Goal: Communication & Community: Answer question/provide support

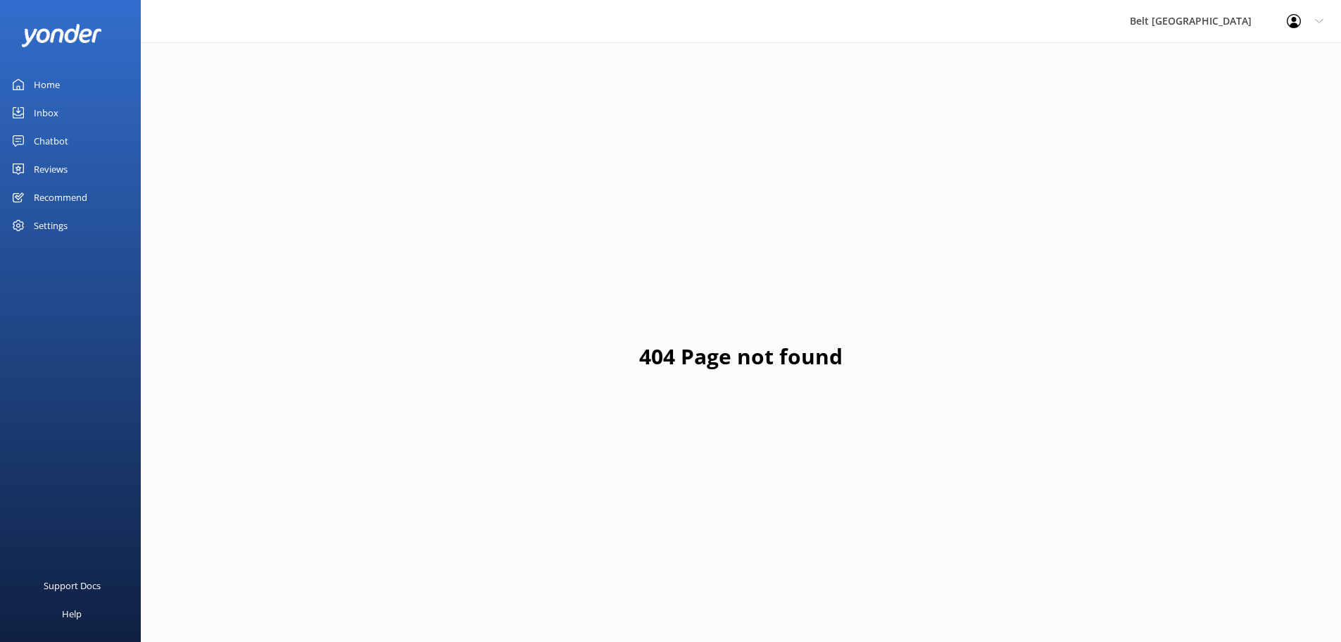
click at [54, 140] on div "Chatbot" at bounding box center [51, 141] width 35 height 28
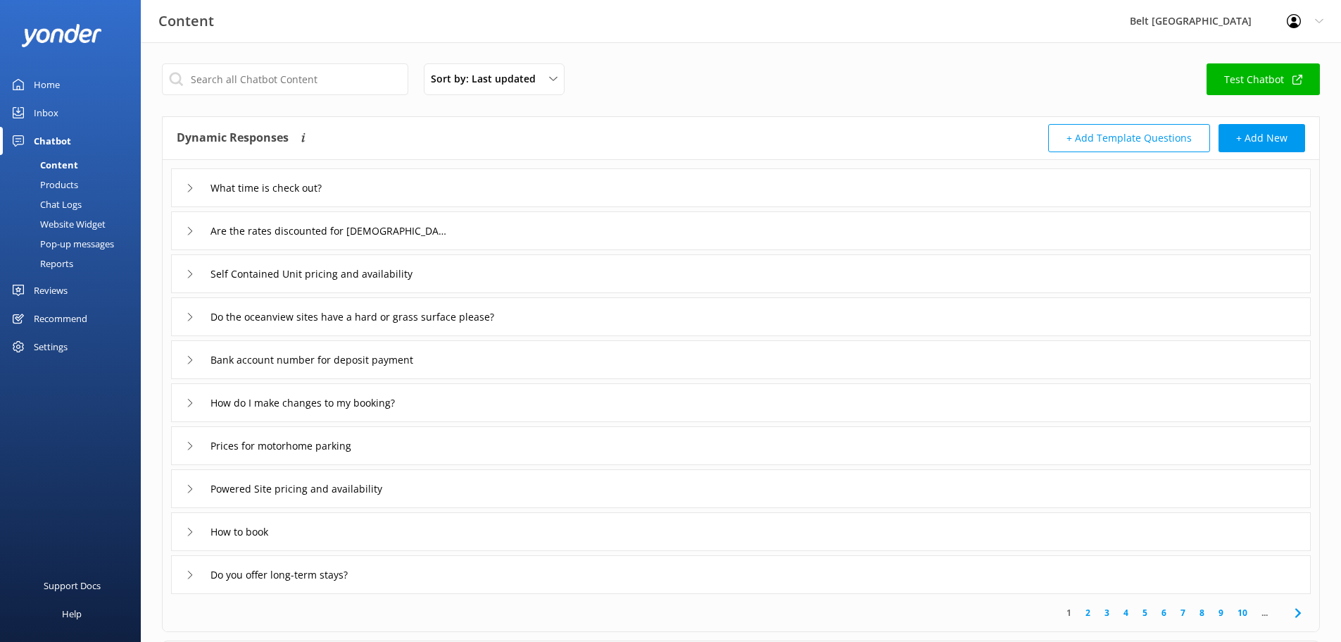
click at [53, 108] on div "Inbox" at bounding box center [46, 113] width 25 height 28
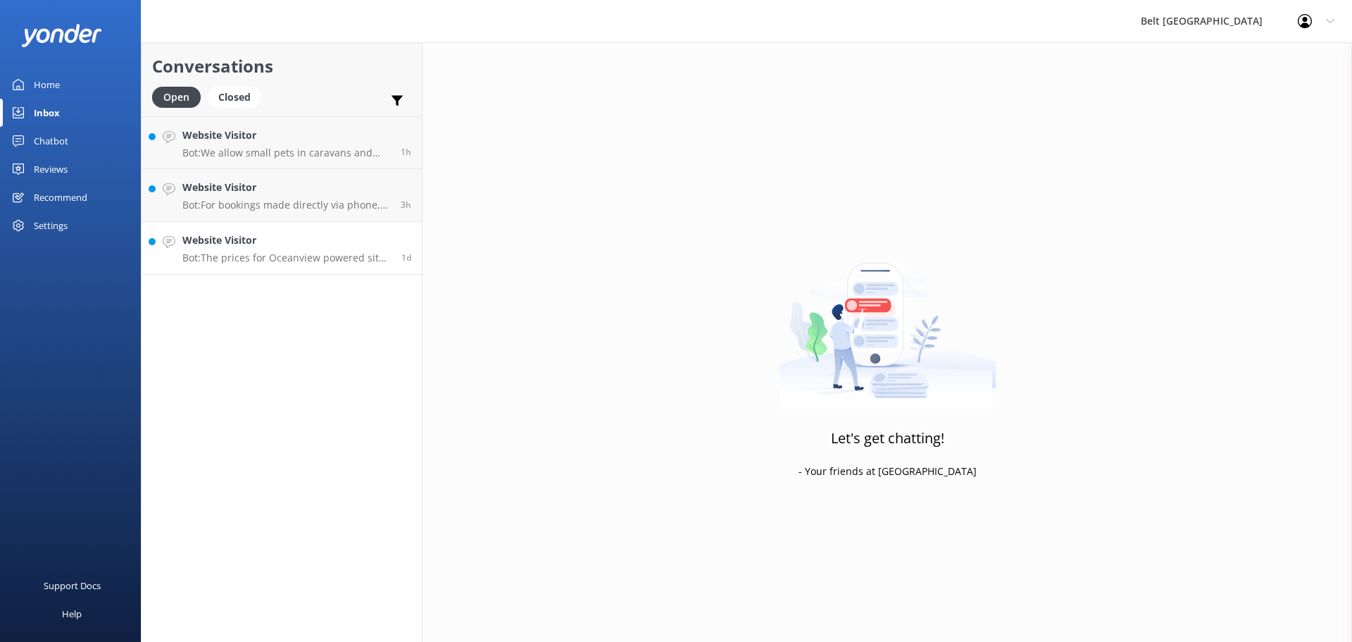
click at [238, 261] on p "Bot: The prices for Oceanview powered sites vary throughout the year. It's best…" at bounding box center [286, 257] width 208 height 13
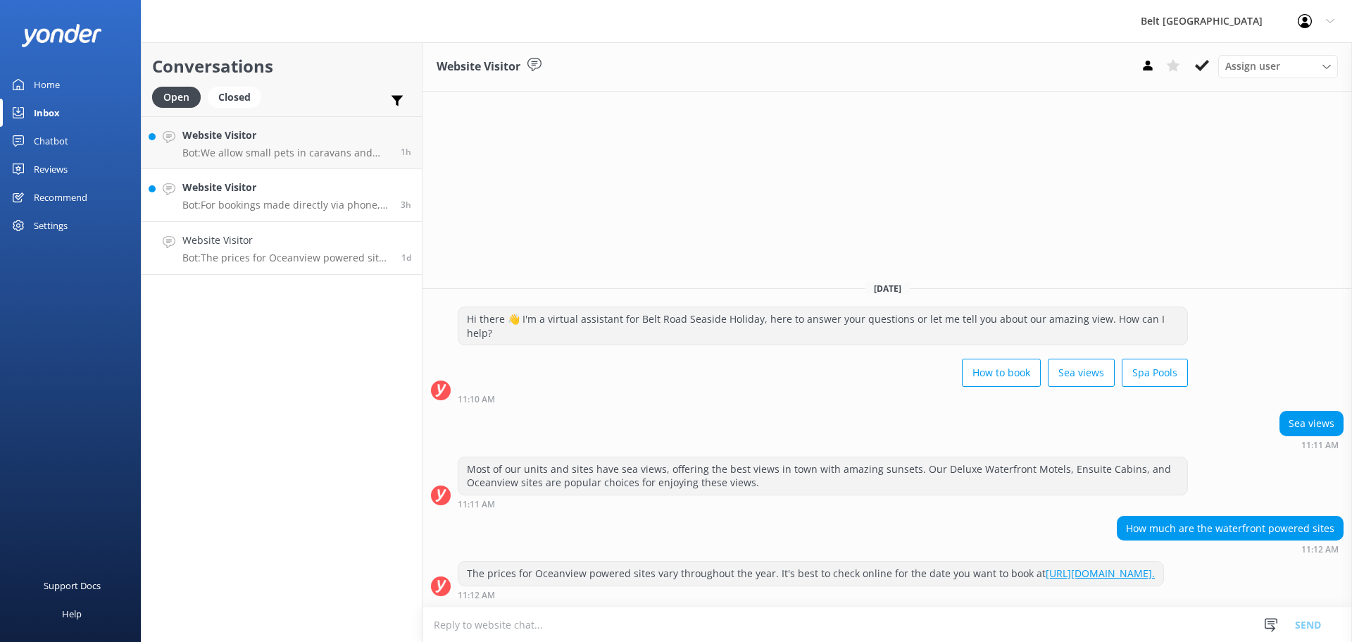
click at [221, 209] on p "Bot: For bookings made directly via phone, email, or our website, if you cancel…" at bounding box center [286, 205] width 208 height 13
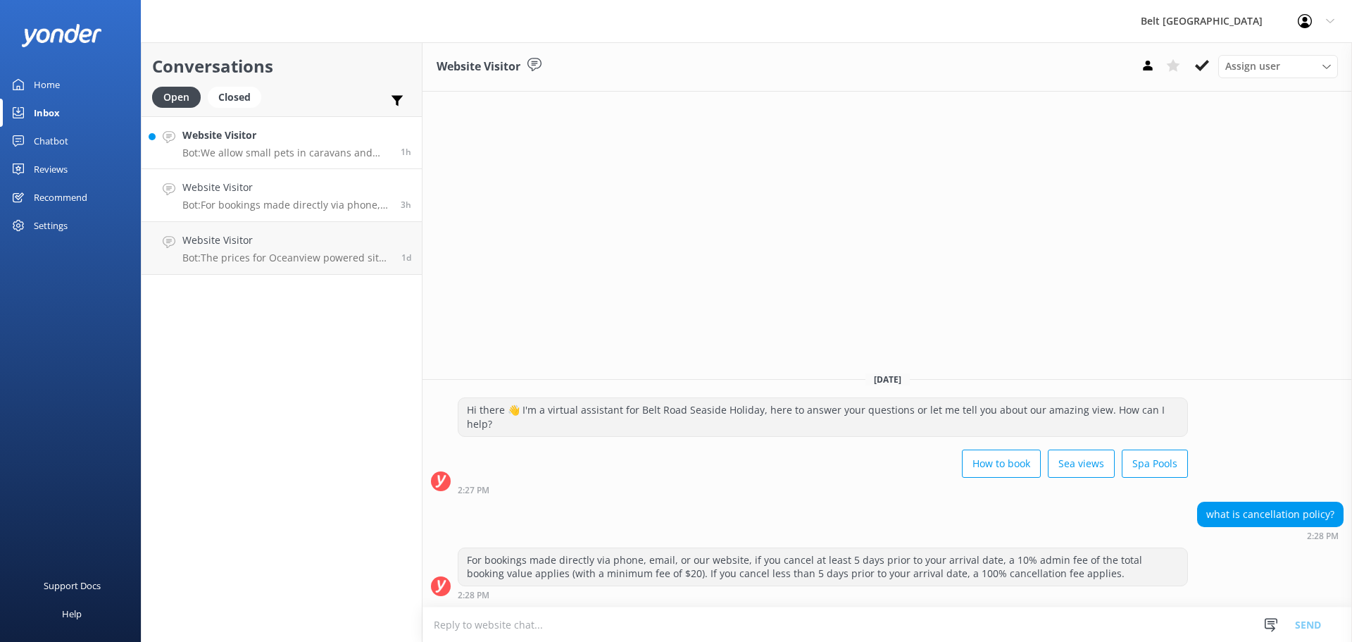
click at [255, 130] on h4 "Website Visitor" at bounding box center [286, 134] width 208 height 15
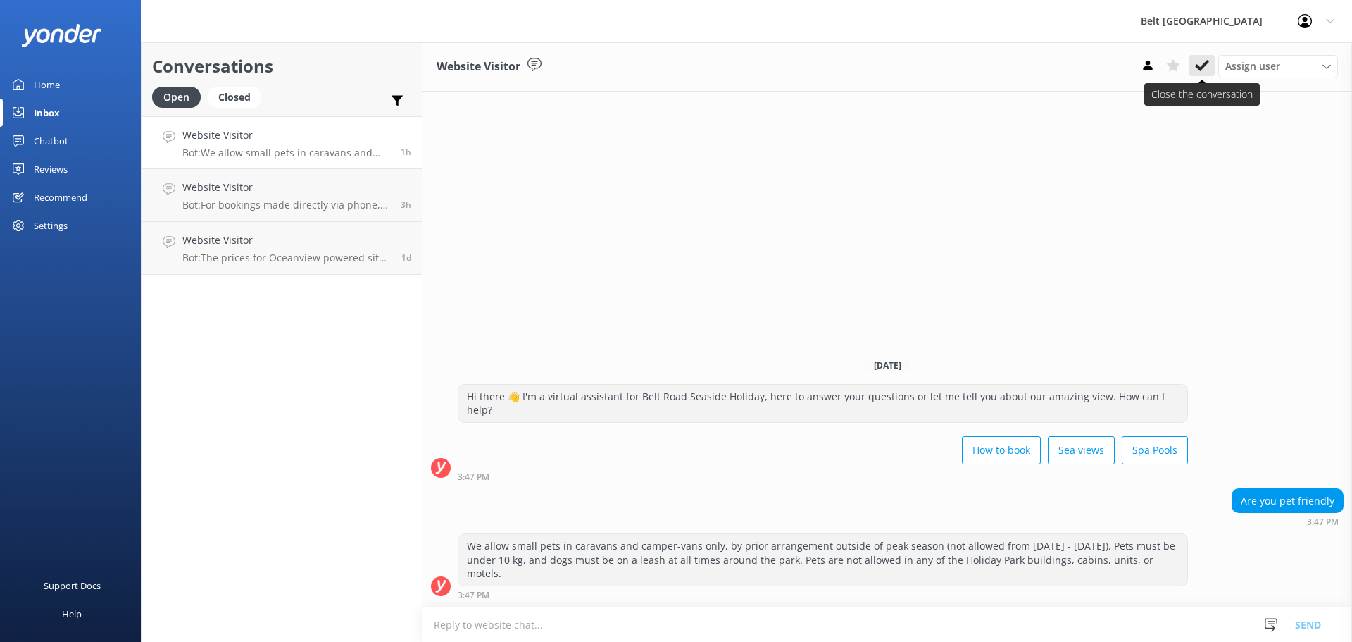
click at [1207, 68] on icon at bounding box center [1202, 65] width 14 height 14
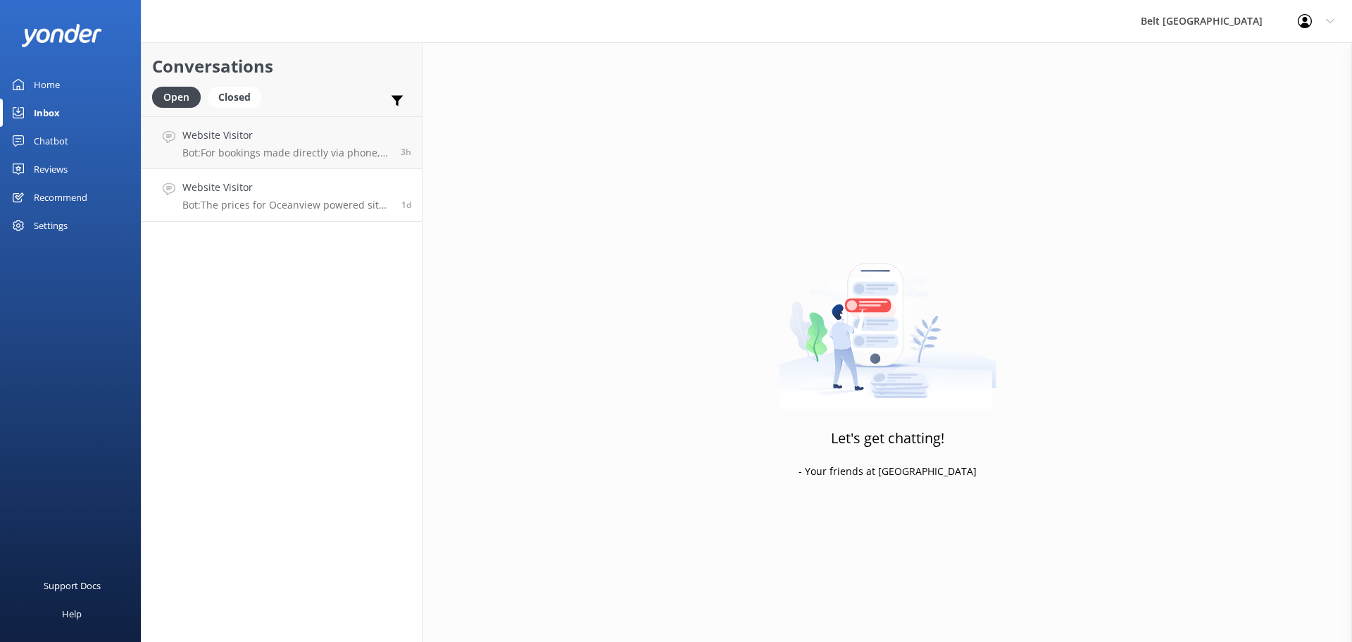
drag, startPoint x: 300, startPoint y: 187, endPoint x: 376, endPoint y: 186, distance: 76.1
click at [301, 187] on h4 "Website Visitor" at bounding box center [286, 187] width 208 height 15
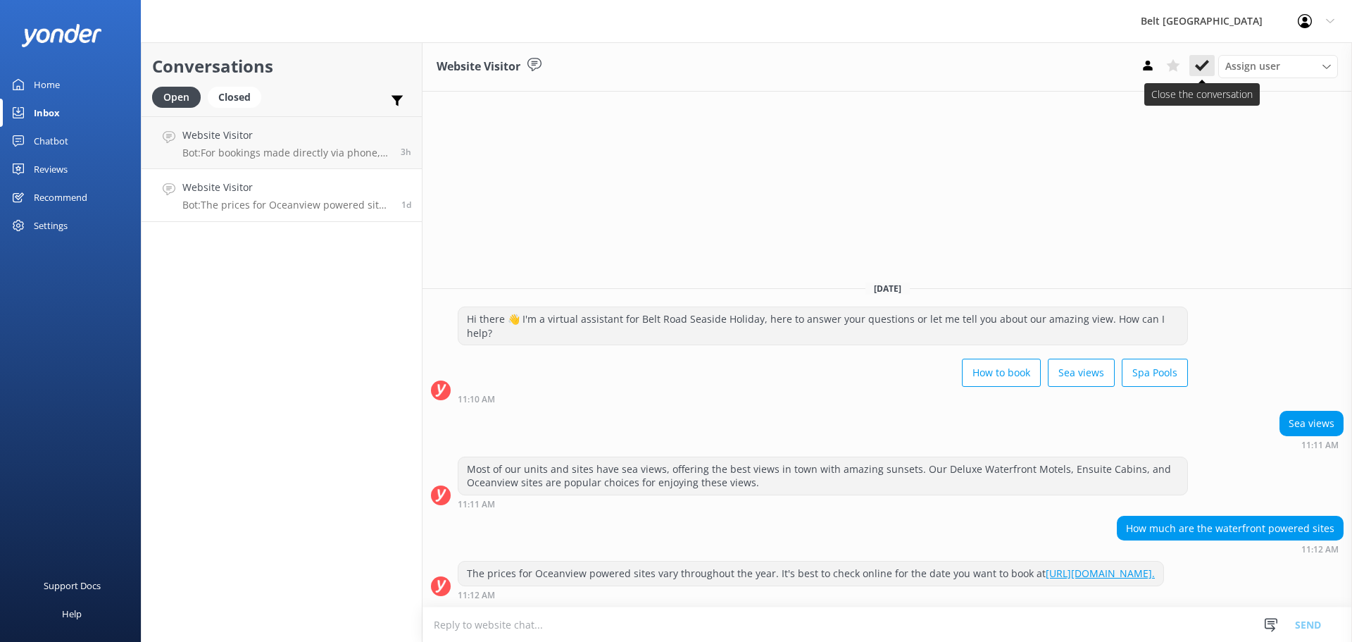
click at [1200, 62] on icon at bounding box center [1202, 65] width 14 height 14
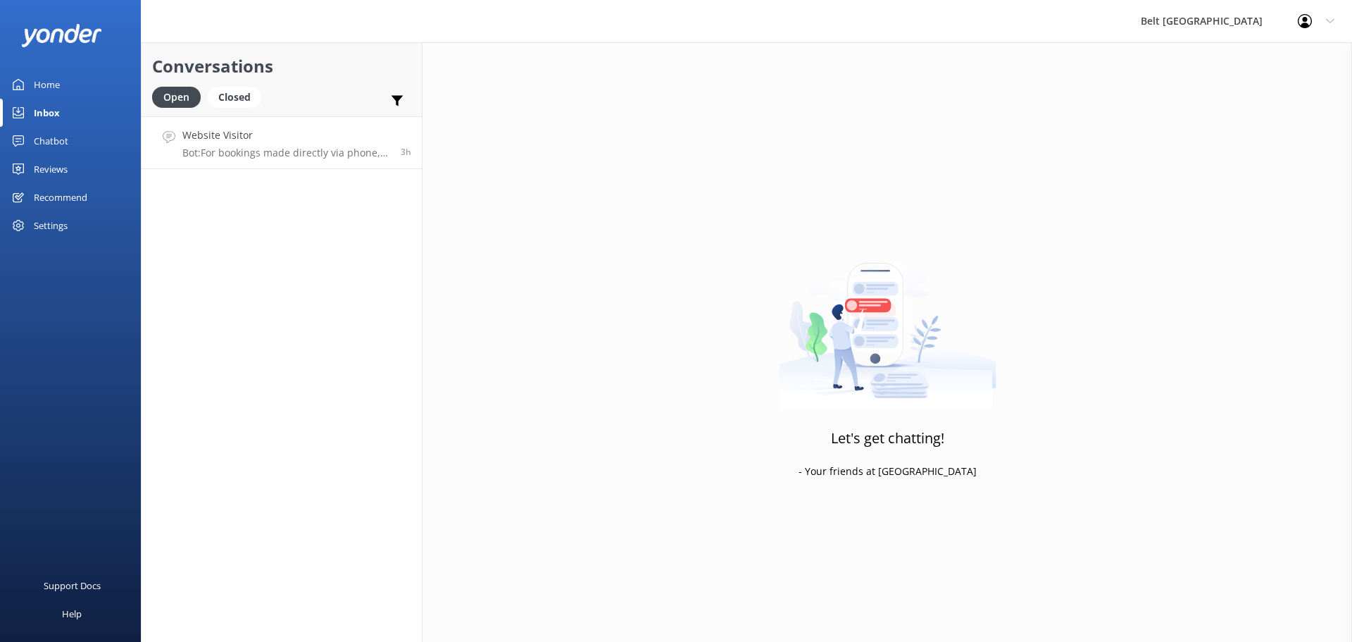
click at [309, 148] on p "Bot: For bookings made directly via phone, email, or our website, if you cancel…" at bounding box center [286, 152] width 208 height 13
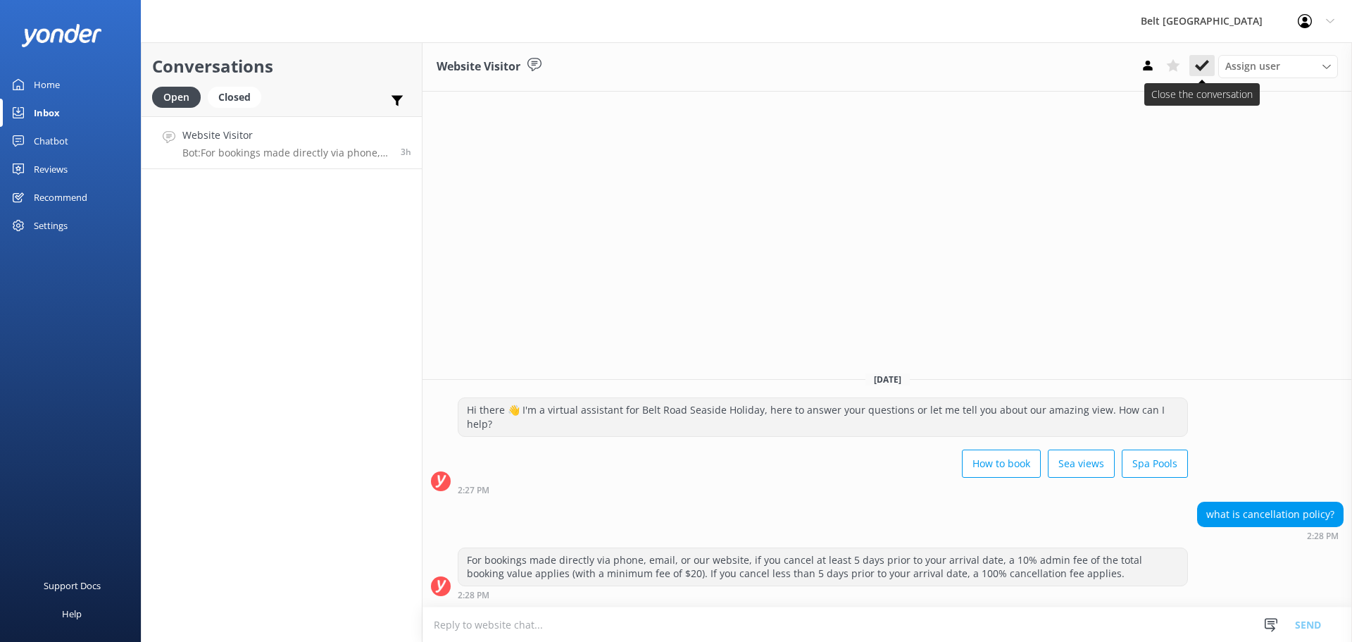
click at [1200, 65] on icon at bounding box center [1202, 65] width 14 height 14
